Goal: Task Accomplishment & Management: Use online tool/utility

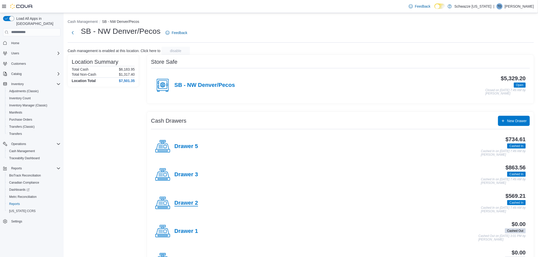
click at [175, 201] on h4 "Drawer 2" at bounding box center [186, 203] width 24 height 7
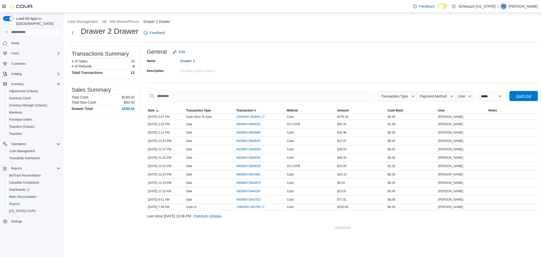
click at [530, 95] on span "Cash Out" at bounding box center [523, 96] width 15 height 5
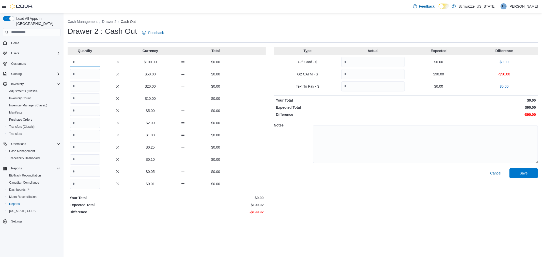
click at [75, 61] on input "Quantity" at bounding box center [85, 62] width 31 height 10
type input "*"
click at [344, 75] on input "Quantity" at bounding box center [373, 74] width 64 height 10
type input "**"
click at [345, 133] on textarea at bounding box center [425, 144] width 225 height 38
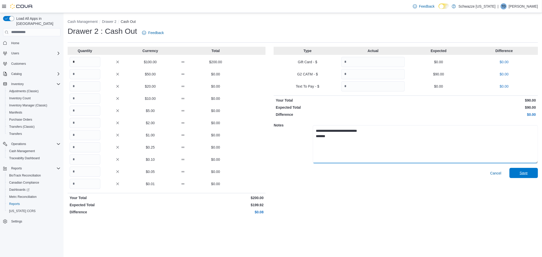
type textarea "**********"
click at [533, 174] on span "Save" at bounding box center [524, 173] width 22 height 10
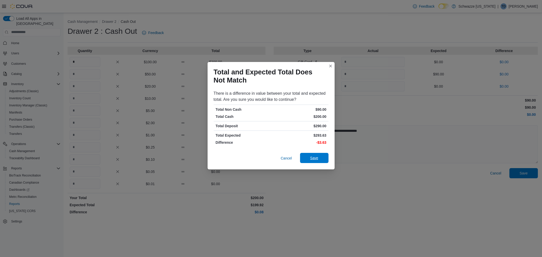
click at [312, 159] on span "Save" at bounding box center [314, 158] width 8 height 5
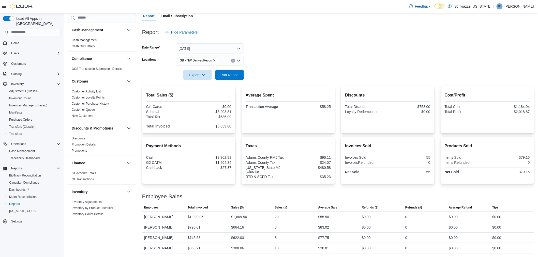
scroll to position [49, 0]
click at [234, 73] on span "Run Report" at bounding box center [229, 74] width 18 height 5
